Goal: Transaction & Acquisition: Purchase product/service

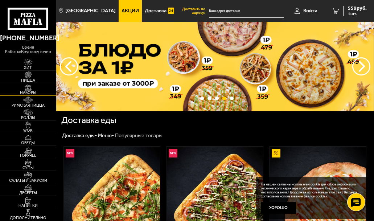
click at [28, 90] on img at bounding box center [28, 87] width 15 height 7
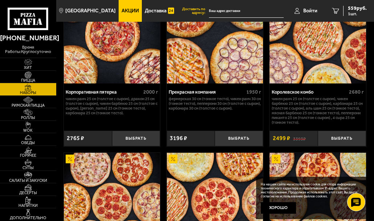
scroll to position [1334, 0]
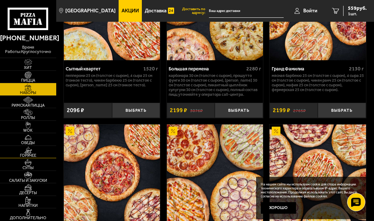
click at [26, 151] on img at bounding box center [28, 150] width 15 height 7
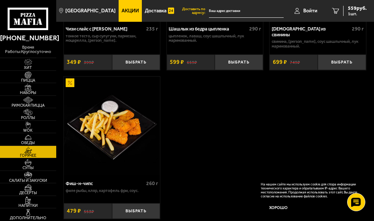
scroll to position [873, 0]
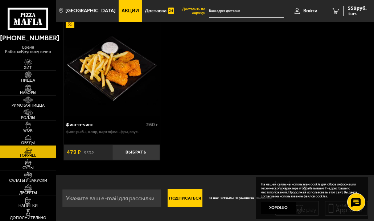
click at [23, 139] on img at bounding box center [28, 137] width 15 height 7
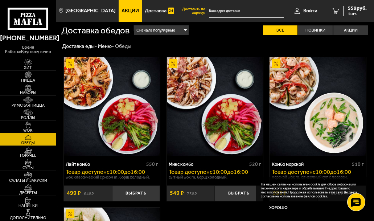
click at [32, 128] on img at bounding box center [28, 125] width 15 height 7
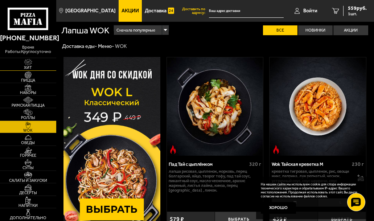
click at [26, 65] on img at bounding box center [28, 62] width 15 height 7
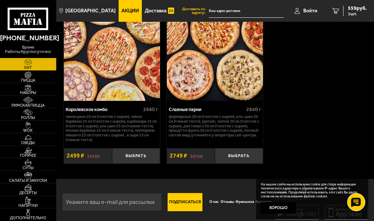
scroll to position [859, 0]
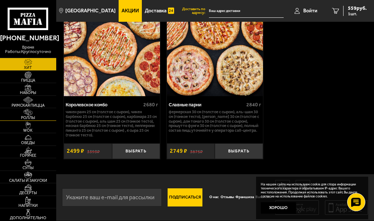
click at [26, 112] on img at bounding box center [28, 112] width 15 height 7
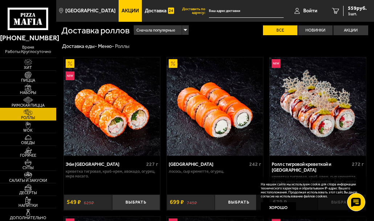
click at [29, 104] on span "Римская пицца" at bounding box center [28, 105] width 56 height 4
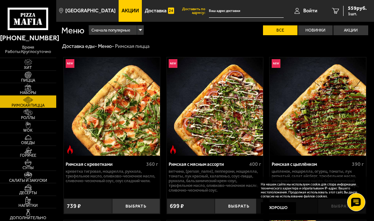
click at [32, 89] on img at bounding box center [28, 87] width 15 height 7
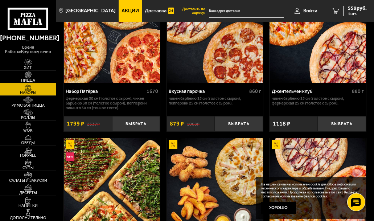
scroll to position [73, 0]
